Goal: Transaction & Acquisition: Purchase product/service

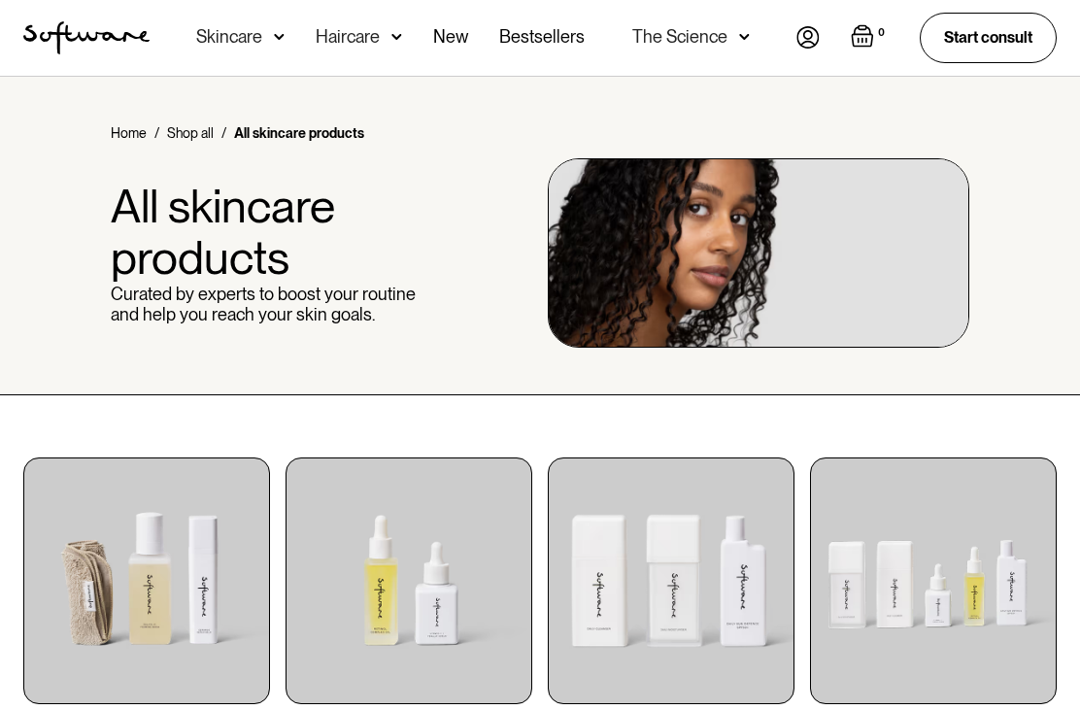
click at [239, 39] on div "Skincare" at bounding box center [229, 36] width 66 height 19
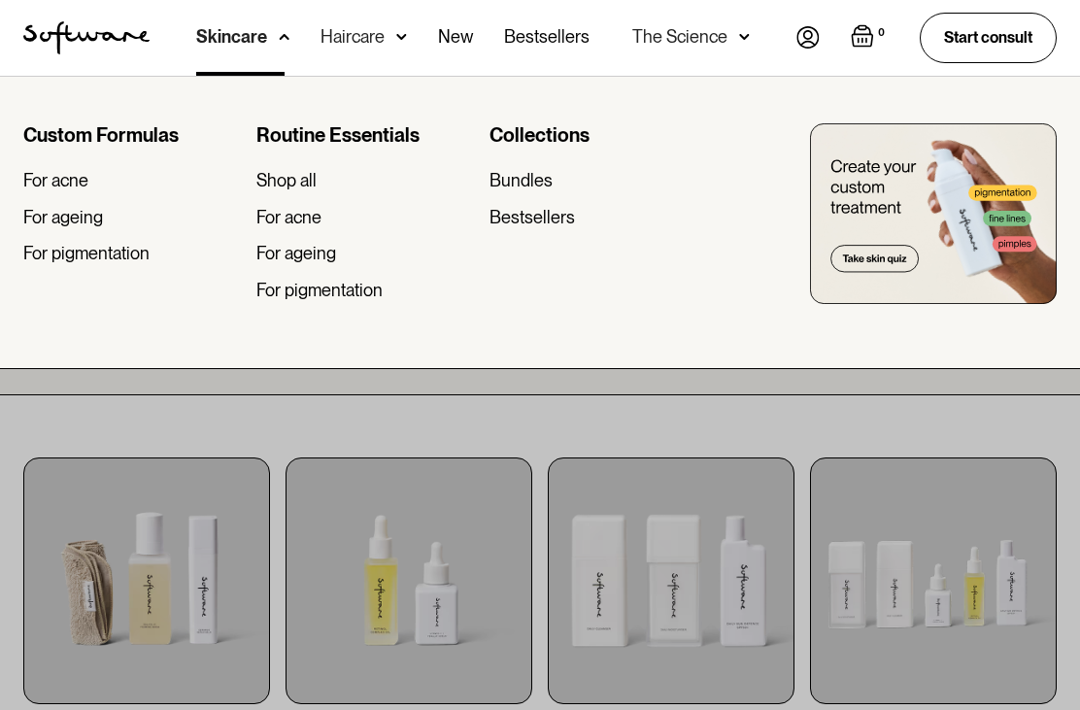
click at [359, 297] on div "For pigmentation" at bounding box center [319, 290] width 126 height 21
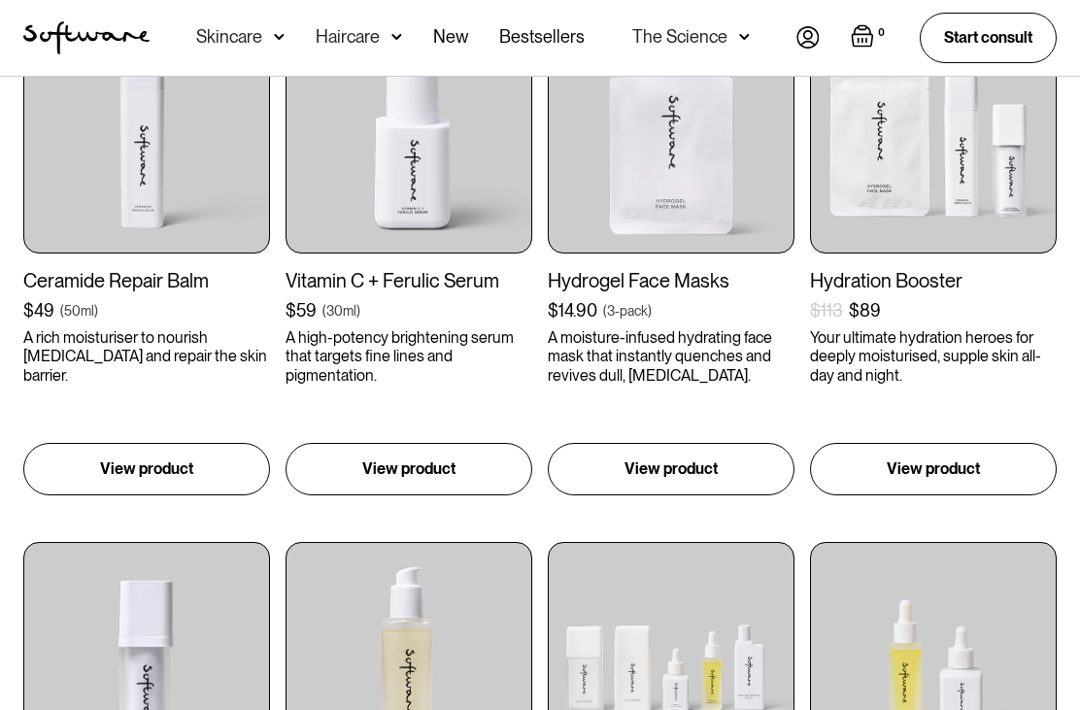
scroll to position [409, 0]
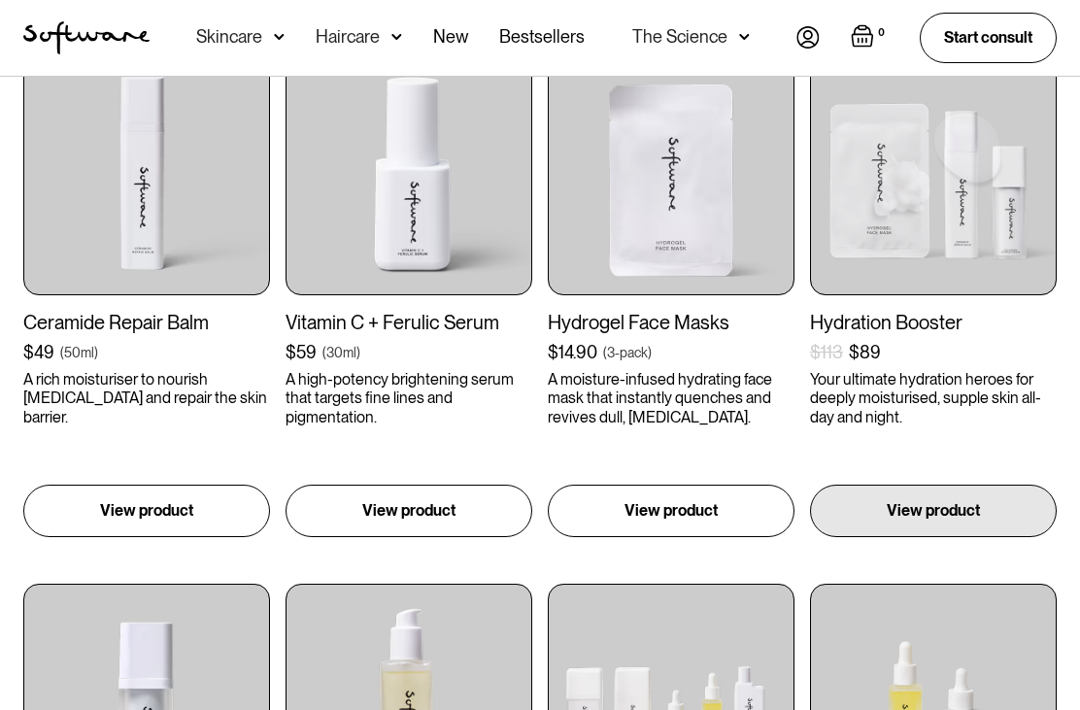
click at [925, 524] on div "View product" at bounding box center [933, 511] width 247 height 52
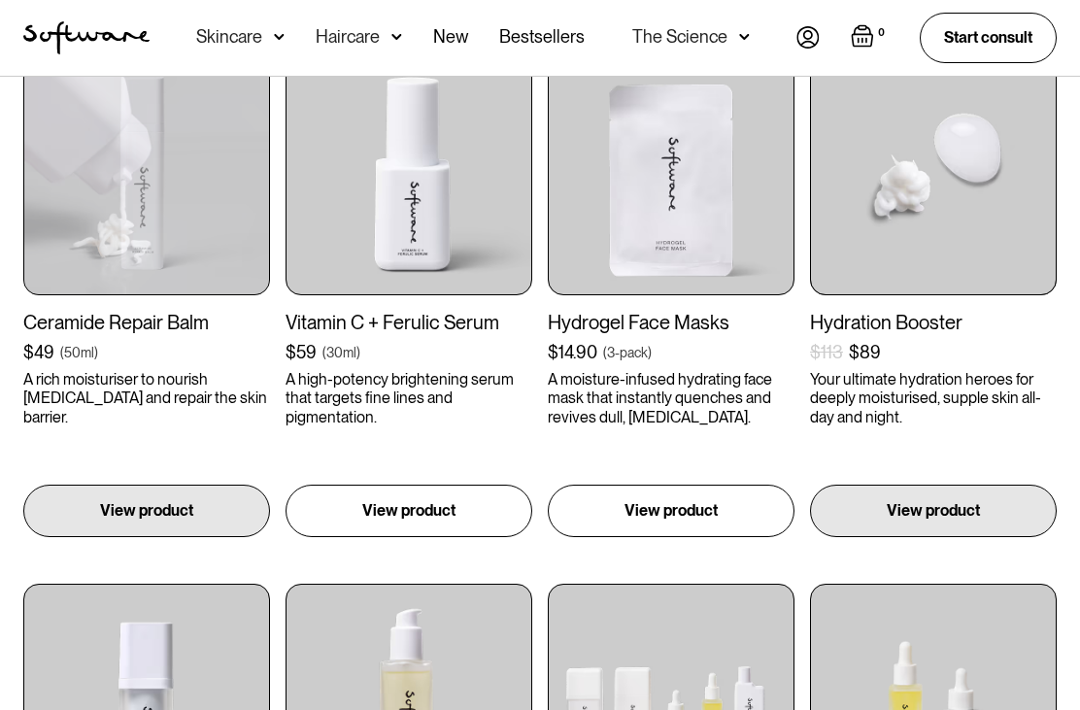
click at [163, 334] on div "Ceramide Repair Balm $49 ( 50ml ) A rich moisturiser to nourish [MEDICAL_DATA] …" at bounding box center [146, 369] width 247 height 116
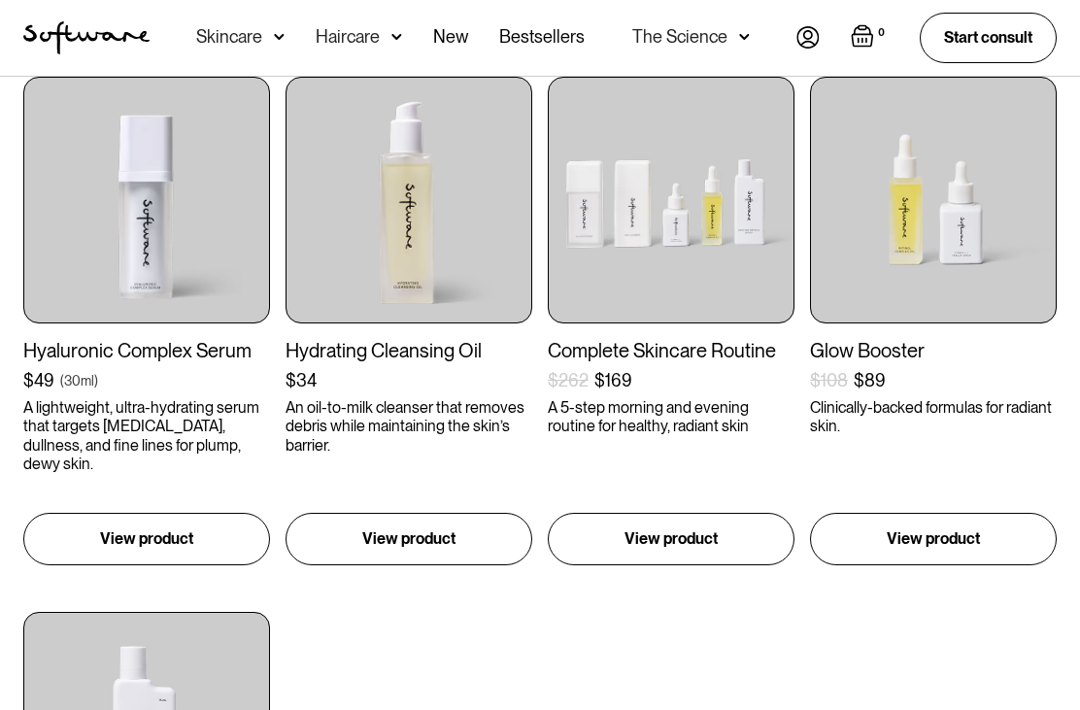
scroll to position [916, 0]
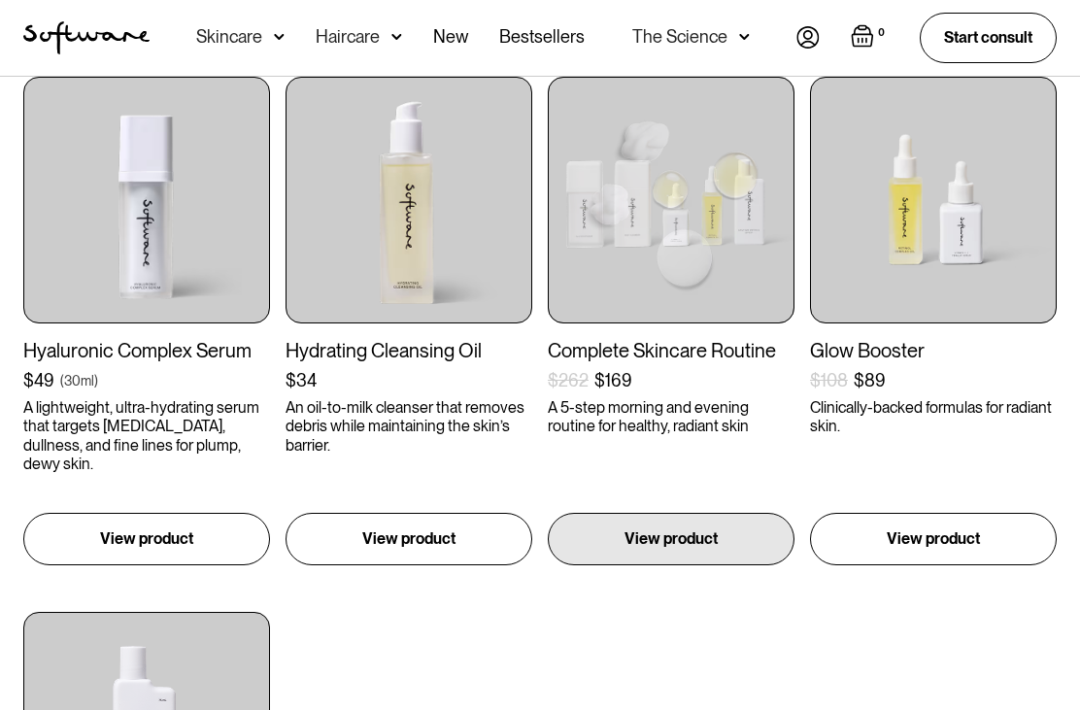
click at [707, 535] on p "View product" at bounding box center [670, 538] width 93 height 23
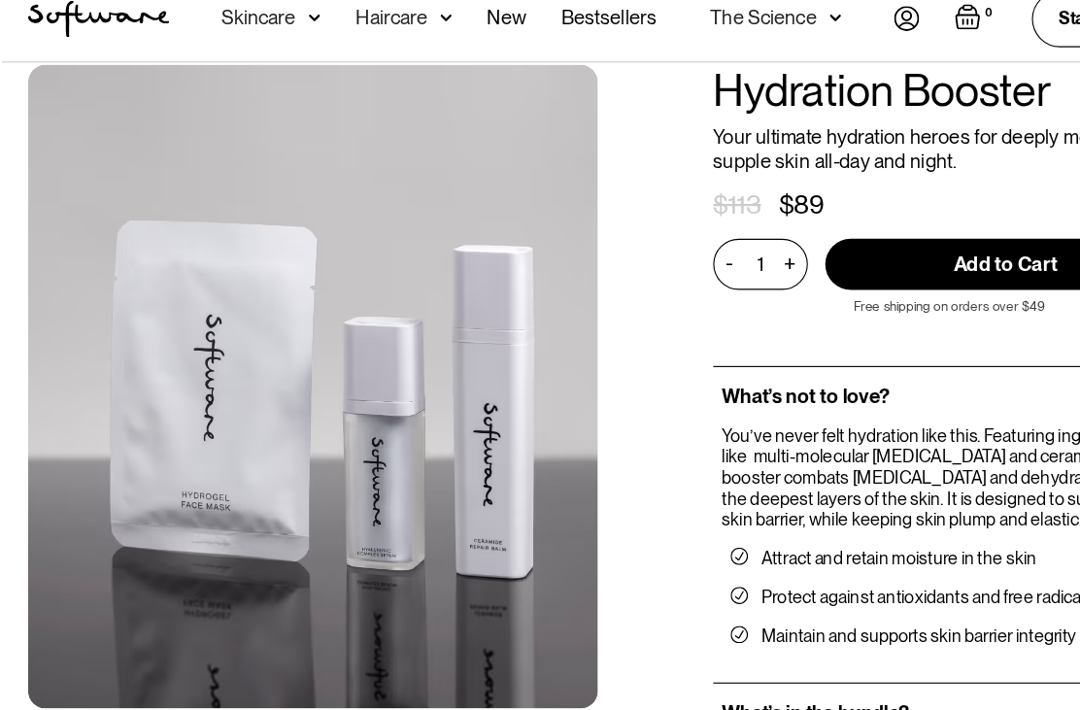
scroll to position [33, 0]
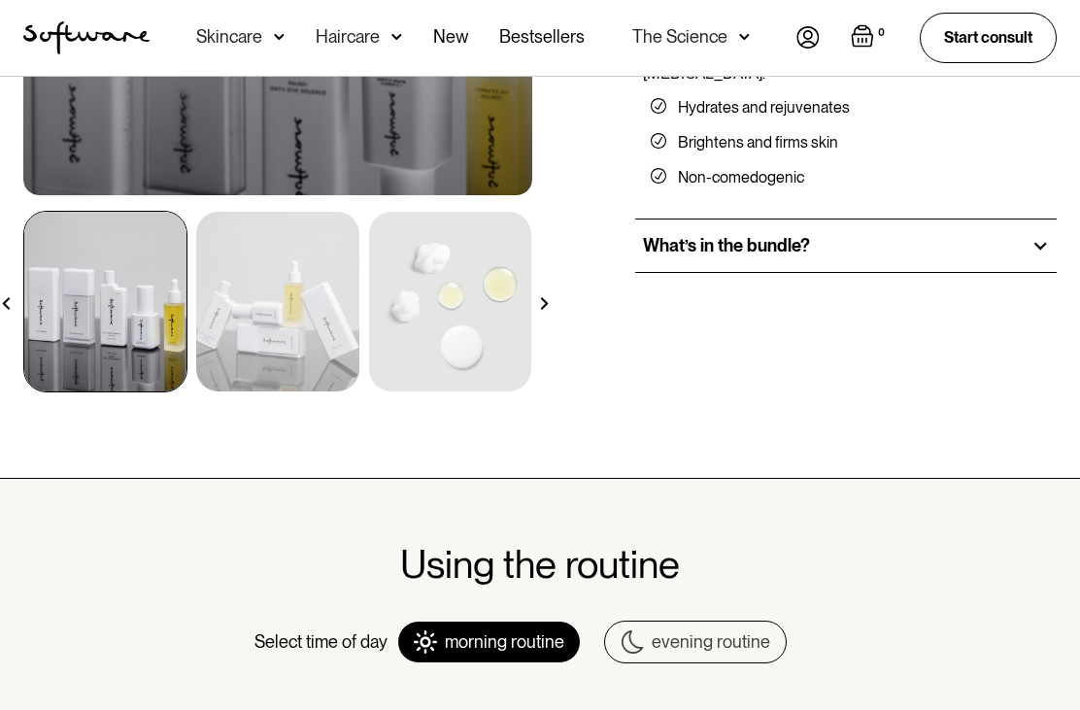
scroll to position [530, 0]
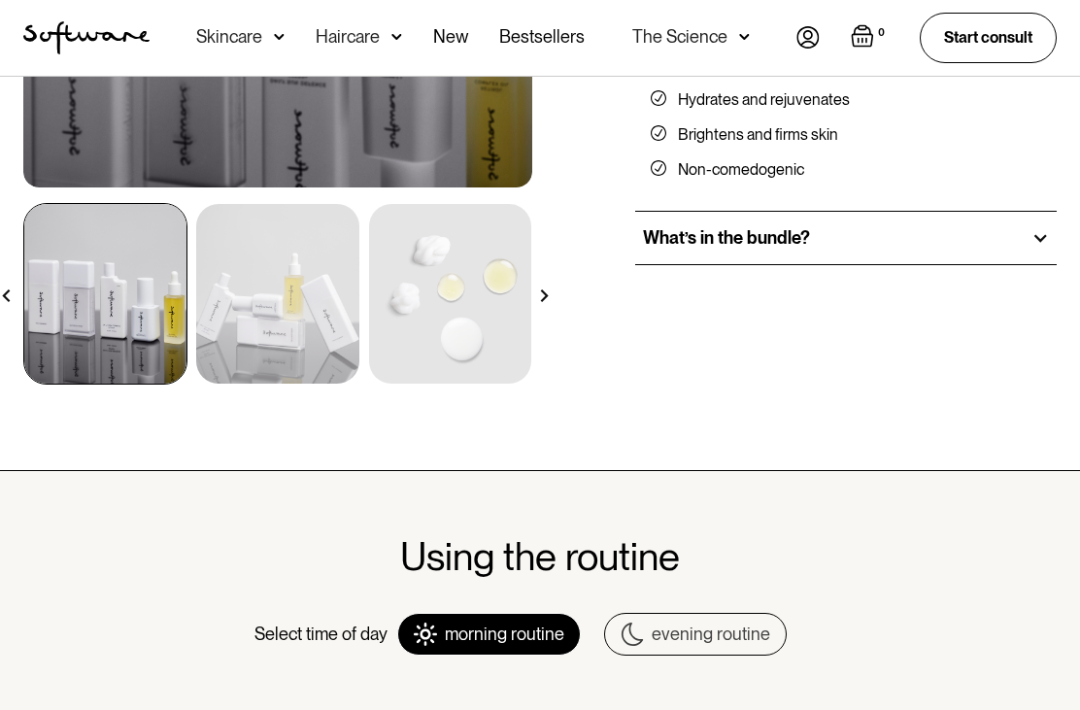
click at [1025, 249] on div "What’s in the bundle?" at bounding box center [845, 238] width 421 height 52
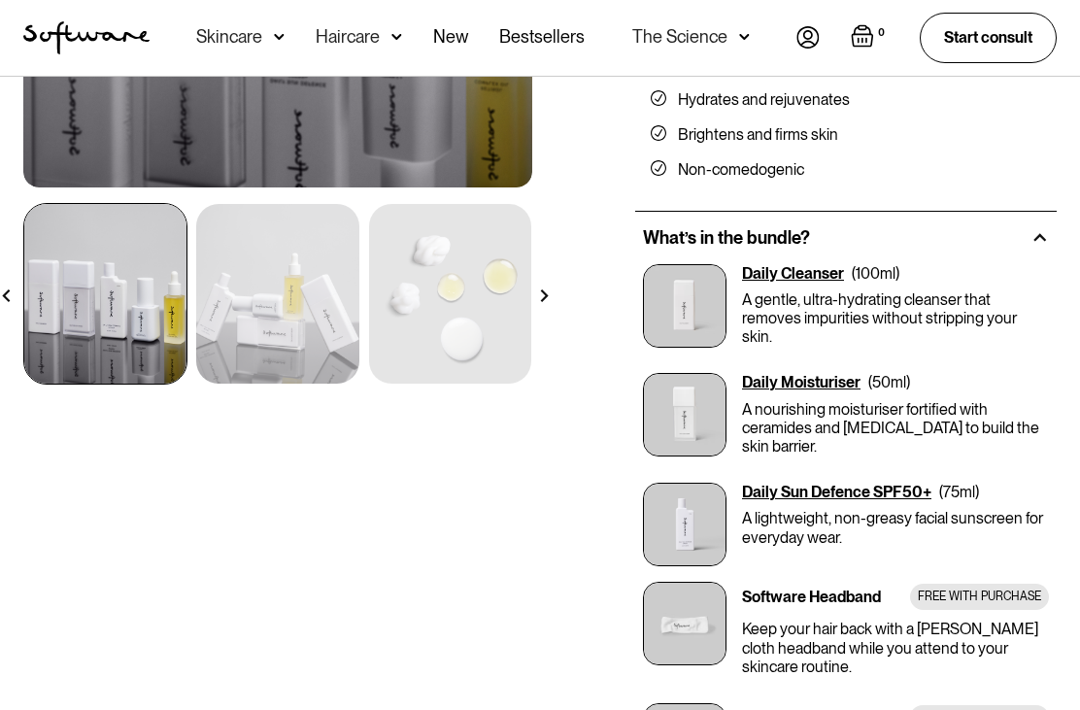
click at [812, 377] on div "Daily Moisturiser" at bounding box center [801, 382] width 118 height 18
click at [750, 383] on div "Daily Moisturiser ( 50ml ) A nourishing moisturiser fortified with ceramides an…" at bounding box center [895, 420] width 307 height 94
click at [681, 398] on img at bounding box center [685, 415] width 84 height 84
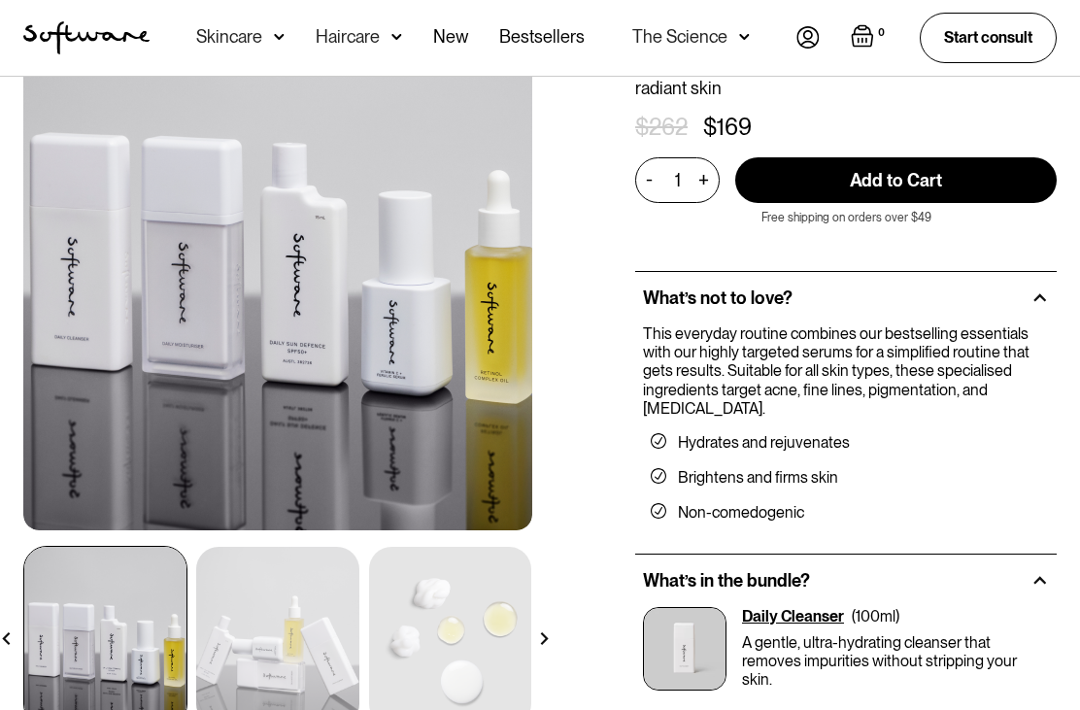
scroll to position [256, 0]
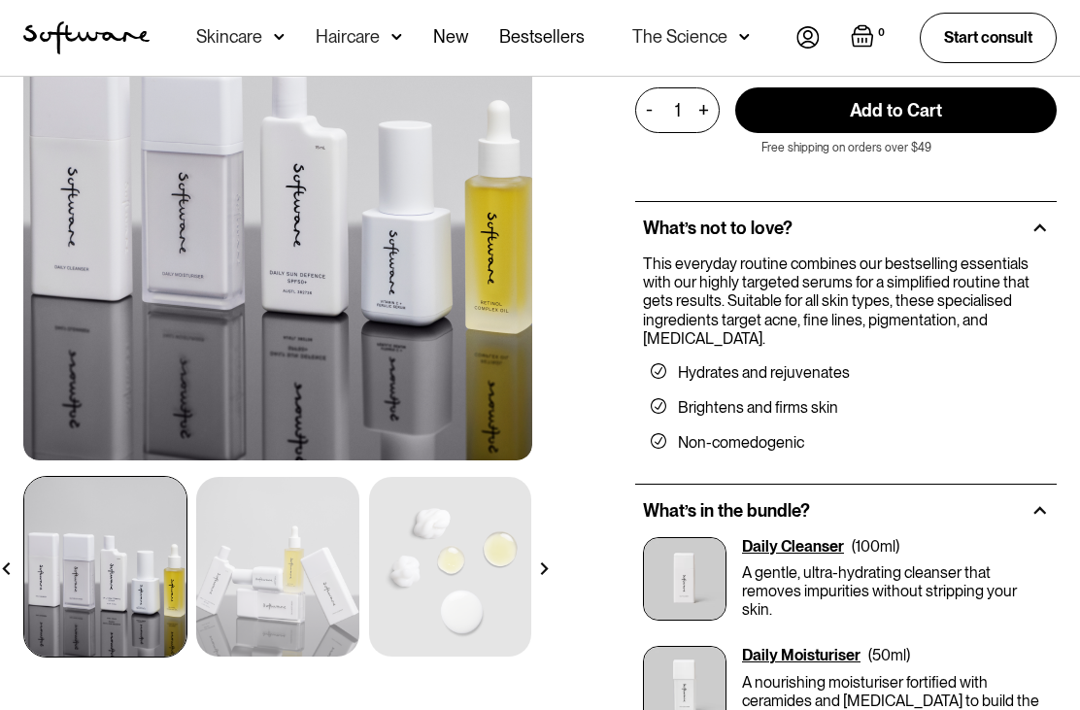
click at [115, 604] on img at bounding box center [105, 568] width 162 height 180
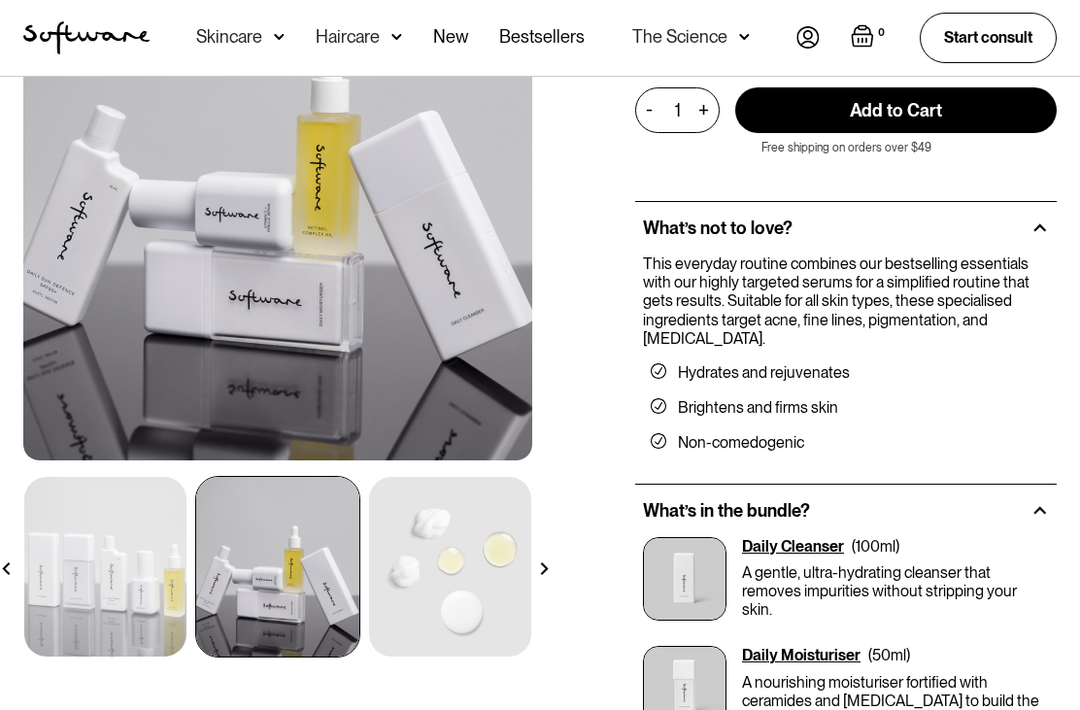
scroll to position [257, 0]
click at [284, 594] on img at bounding box center [277, 567] width 162 height 180
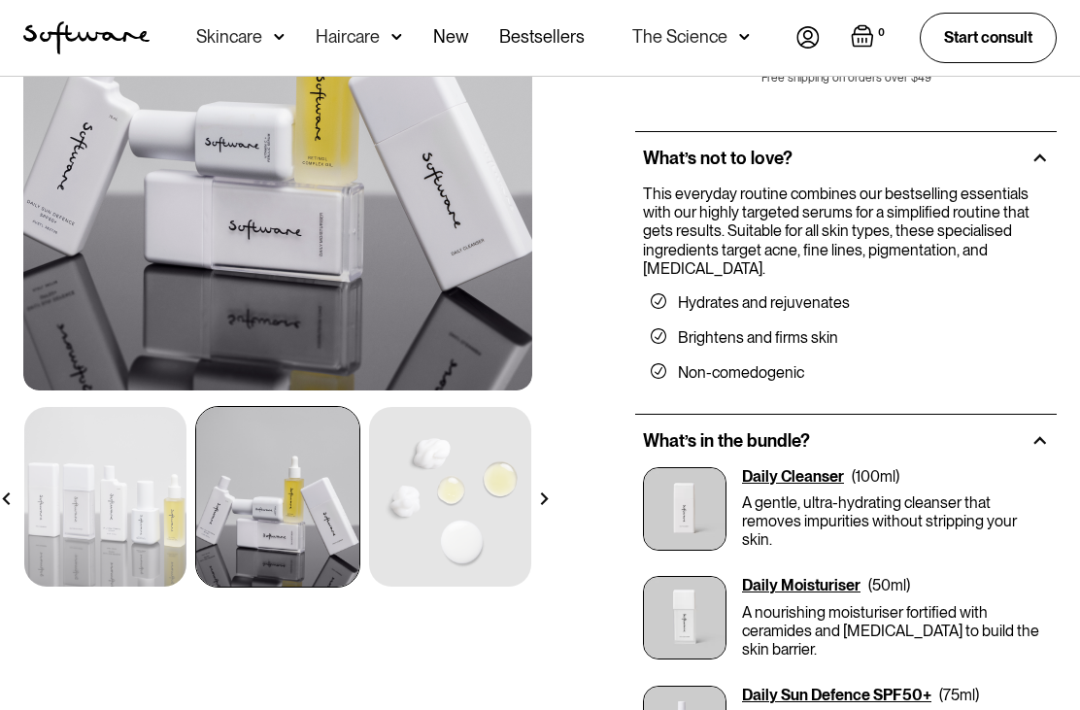
scroll to position [331, 0]
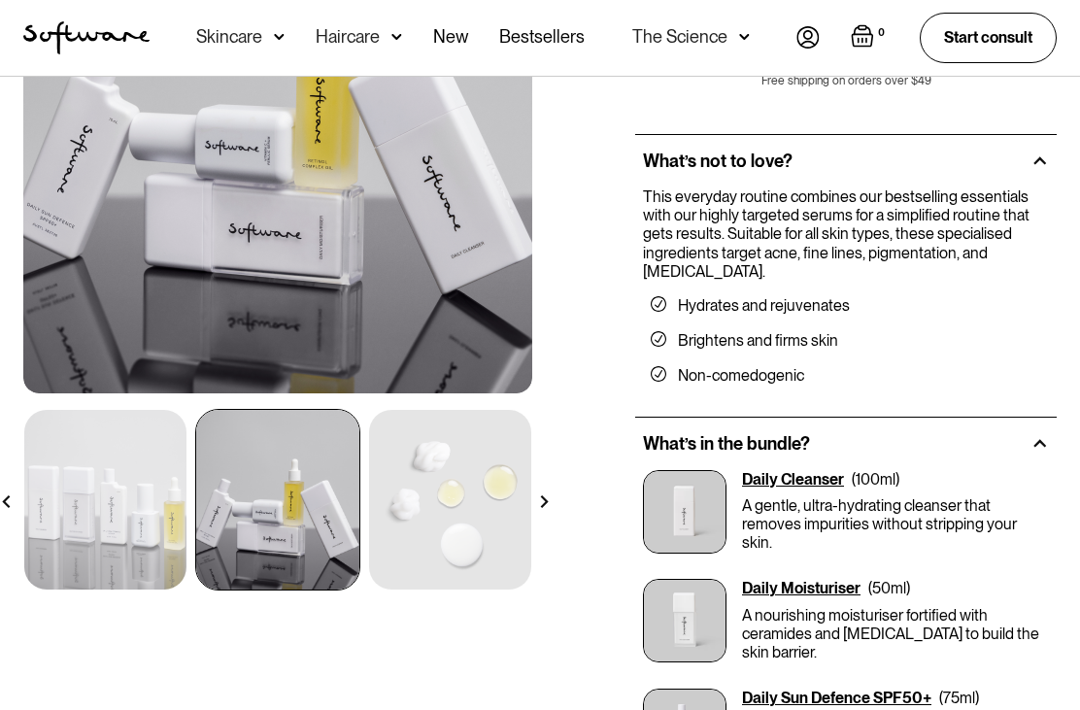
click at [1055, 440] on div "What’s in the bundle?" at bounding box center [845, 445] width 421 height 52
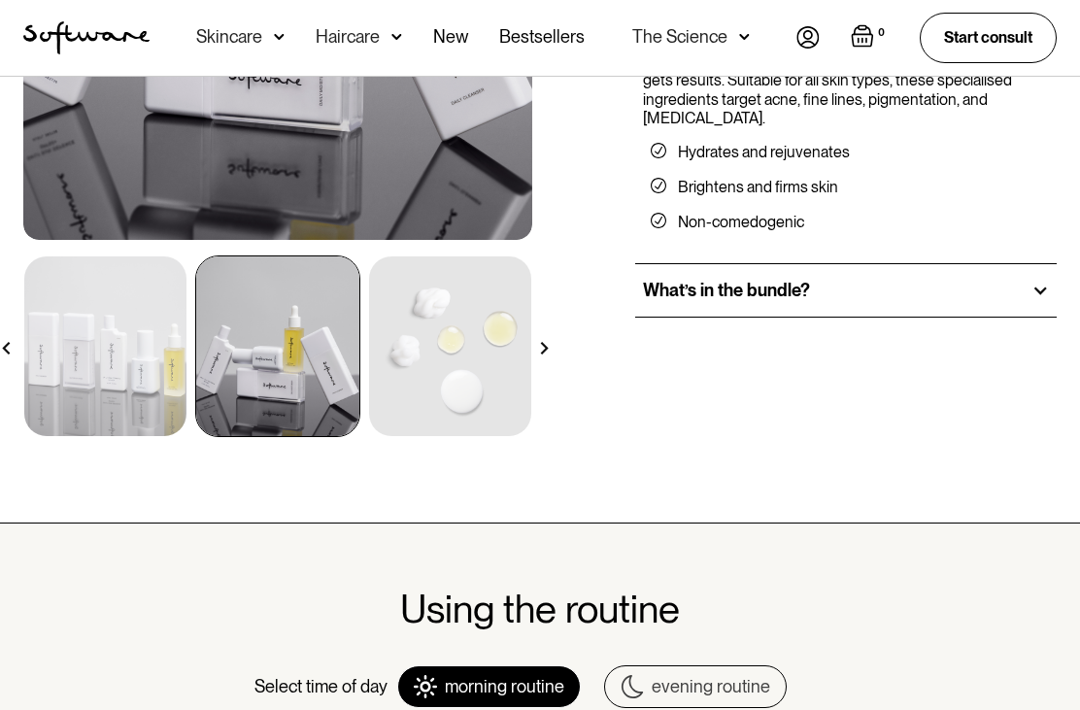
scroll to position [495, 0]
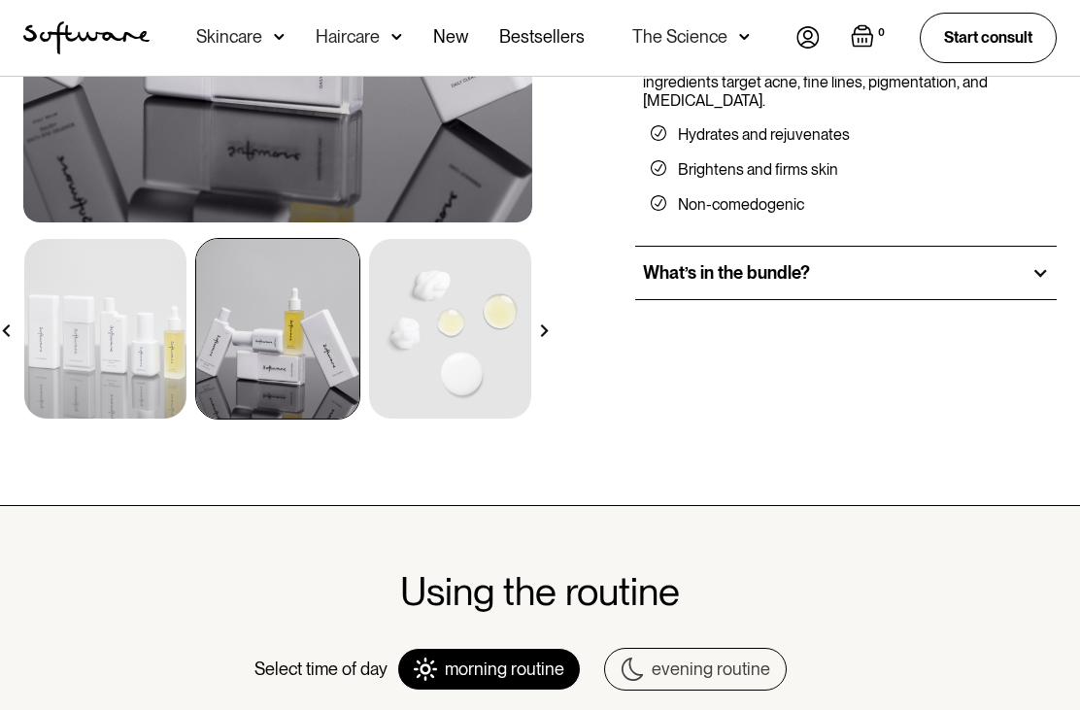
click at [1031, 285] on div "What’s in the bundle?" at bounding box center [845, 273] width 421 height 52
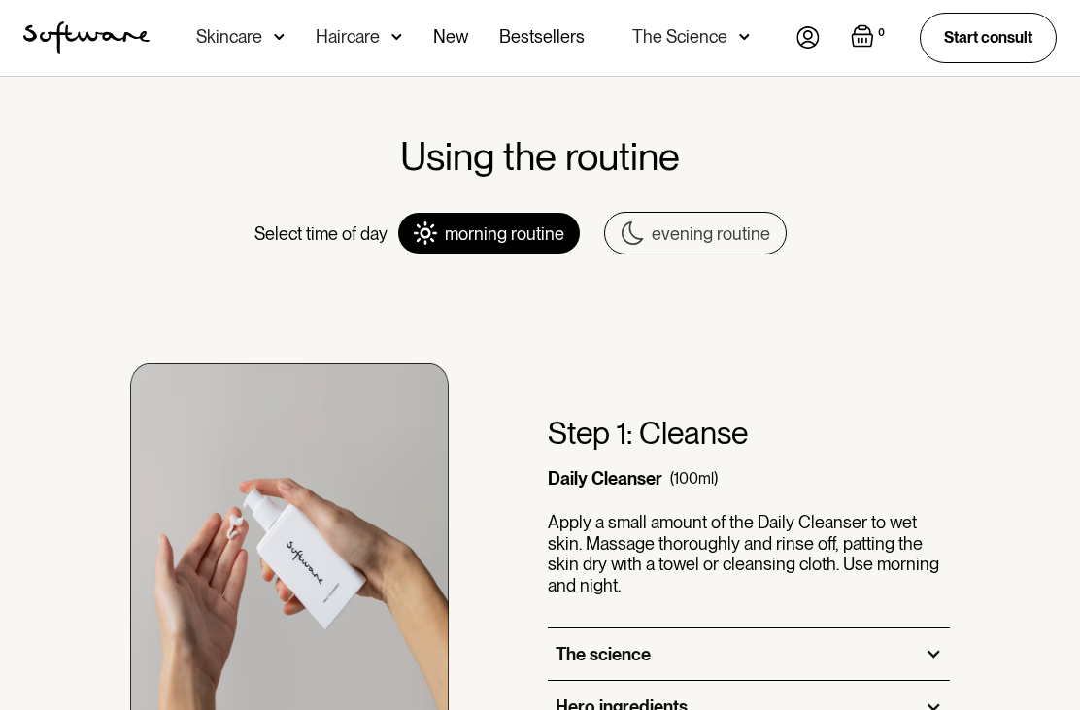
click at [726, 235] on link "evening routine" at bounding box center [695, 234] width 183 height 43
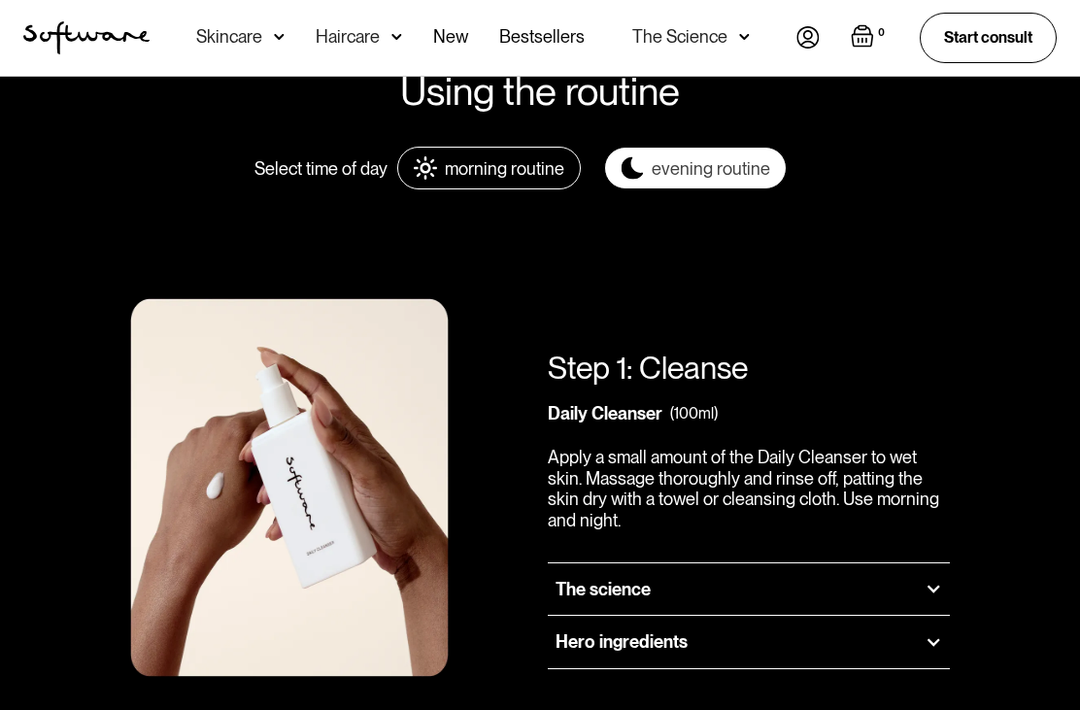
scroll to position [1377, 0]
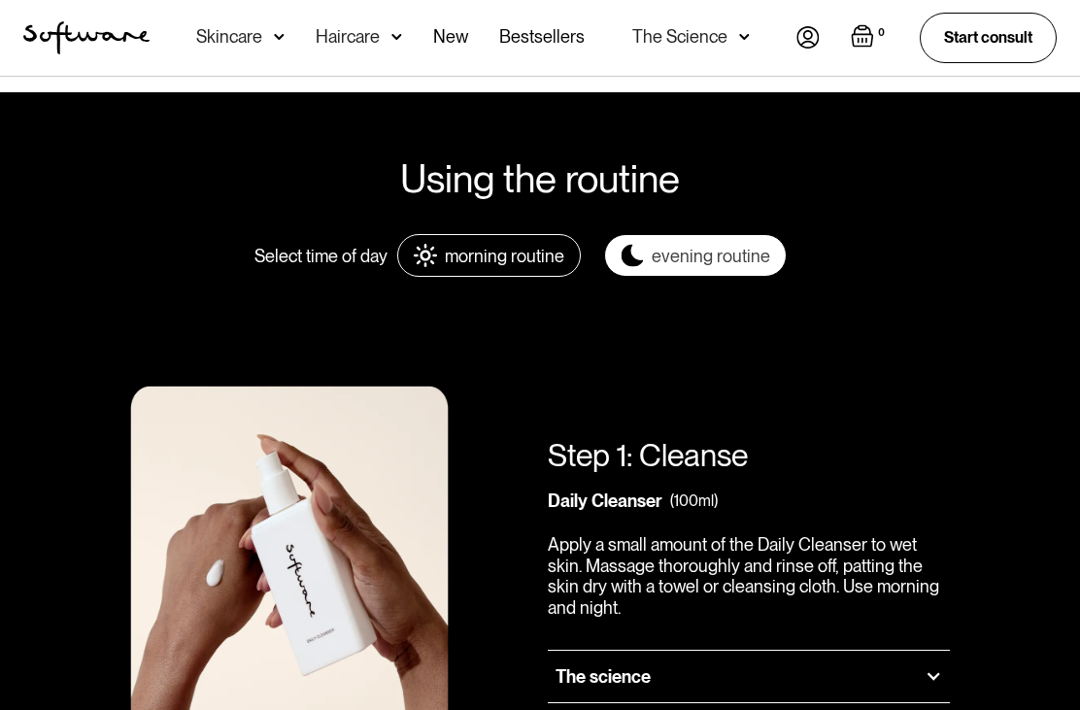
click at [523, 253] on link "morning routine" at bounding box center [489, 256] width 184 height 43
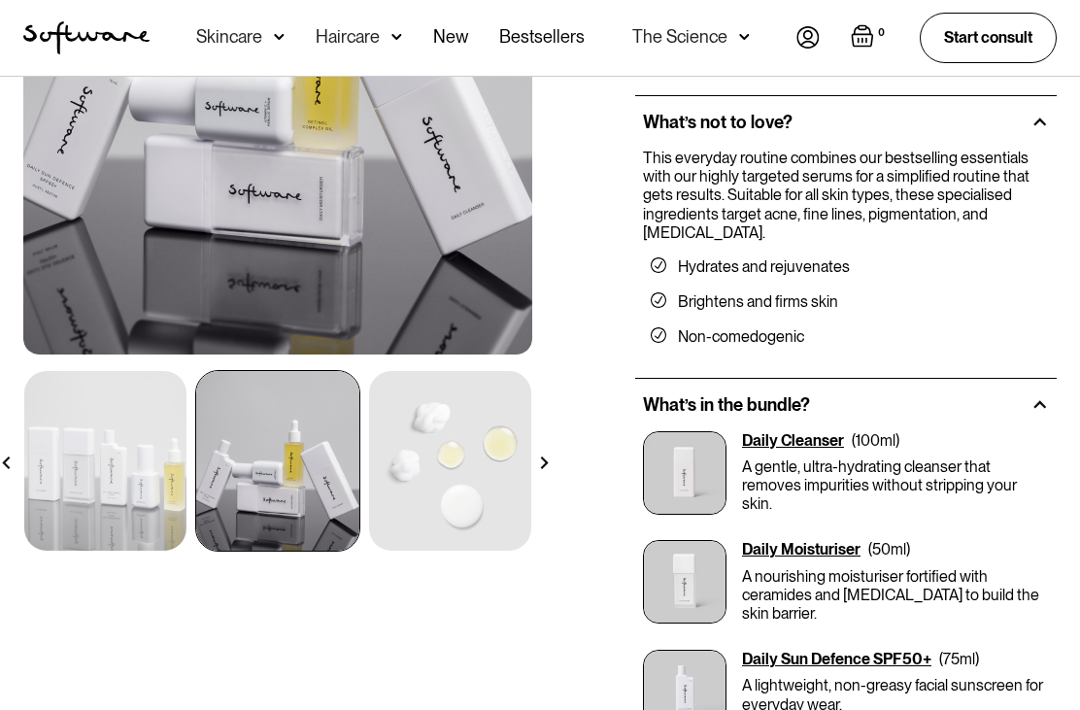
scroll to position [0, 0]
